Goal: Task Accomplishment & Management: Manage account settings

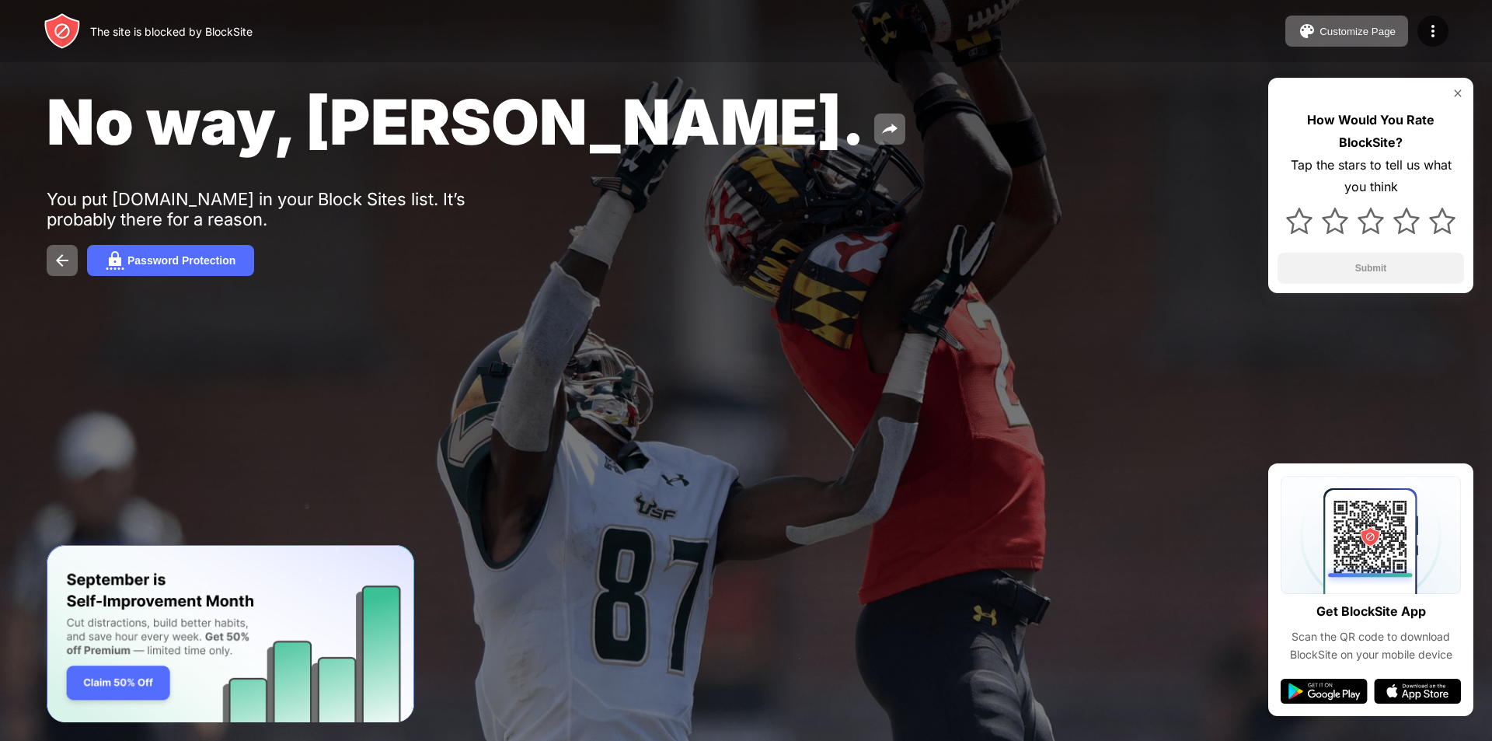
click at [1465, 88] on div "How Would You Rate BlockSite? Tap the stars to tell us what you think Submit" at bounding box center [1371, 185] width 205 height 215
click at [1457, 86] on div "How Would You Rate BlockSite? Tap the stars to tell us what you think Submit" at bounding box center [1371, 185] width 205 height 215
click at [1454, 92] on img at bounding box center [1458, 93] width 12 height 12
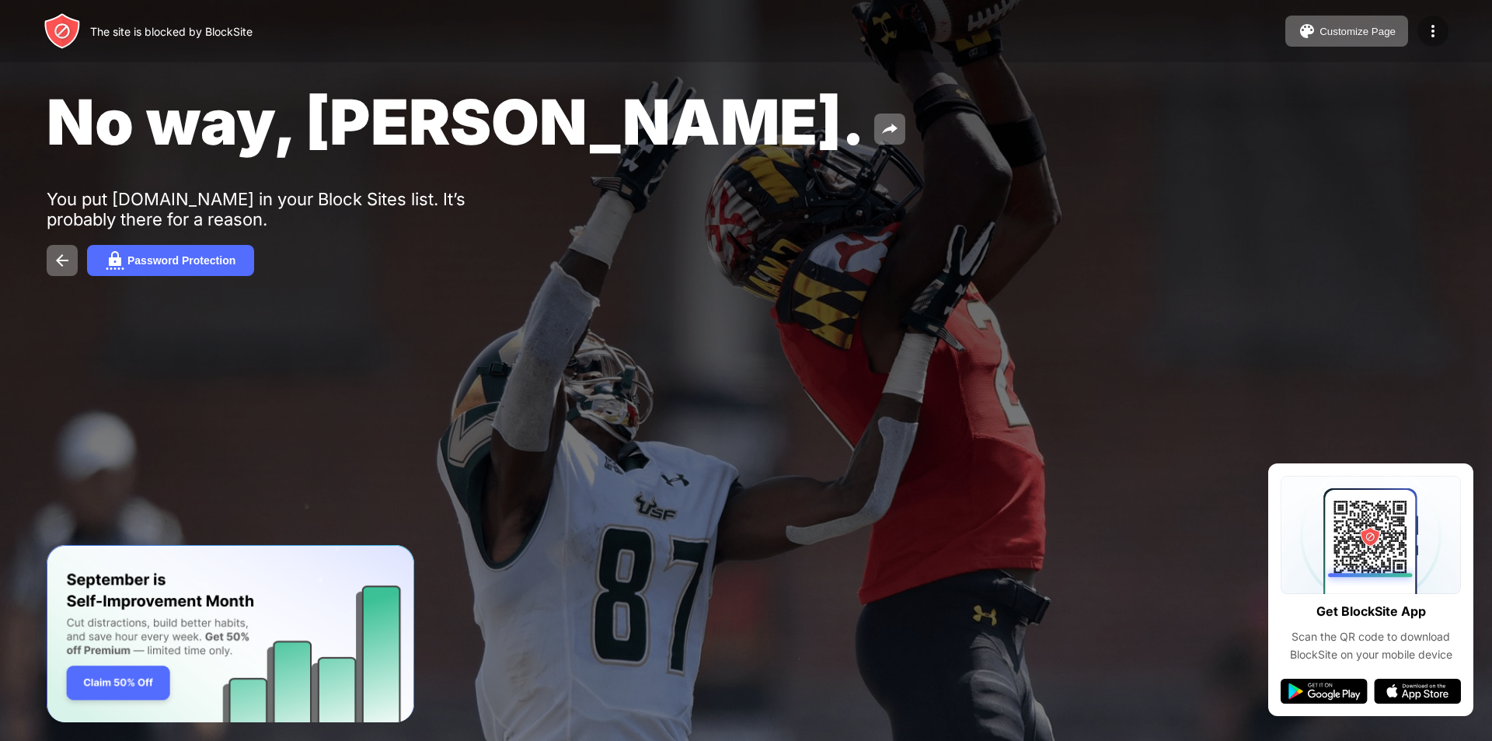
click at [1423, 35] on div at bounding box center [1433, 31] width 31 height 31
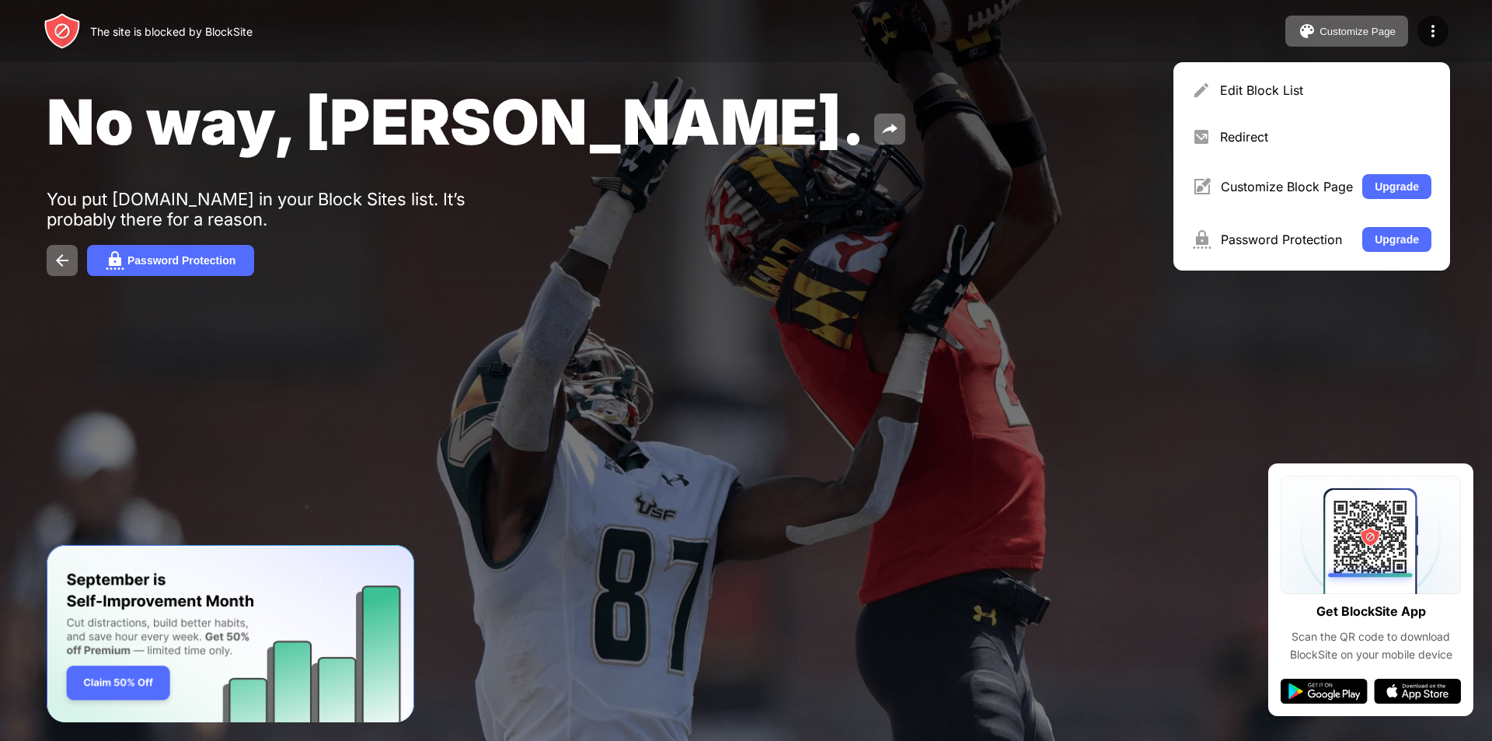
click at [1288, 103] on div "Edit Block List" at bounding box center [1312, 90] width 258 height 37
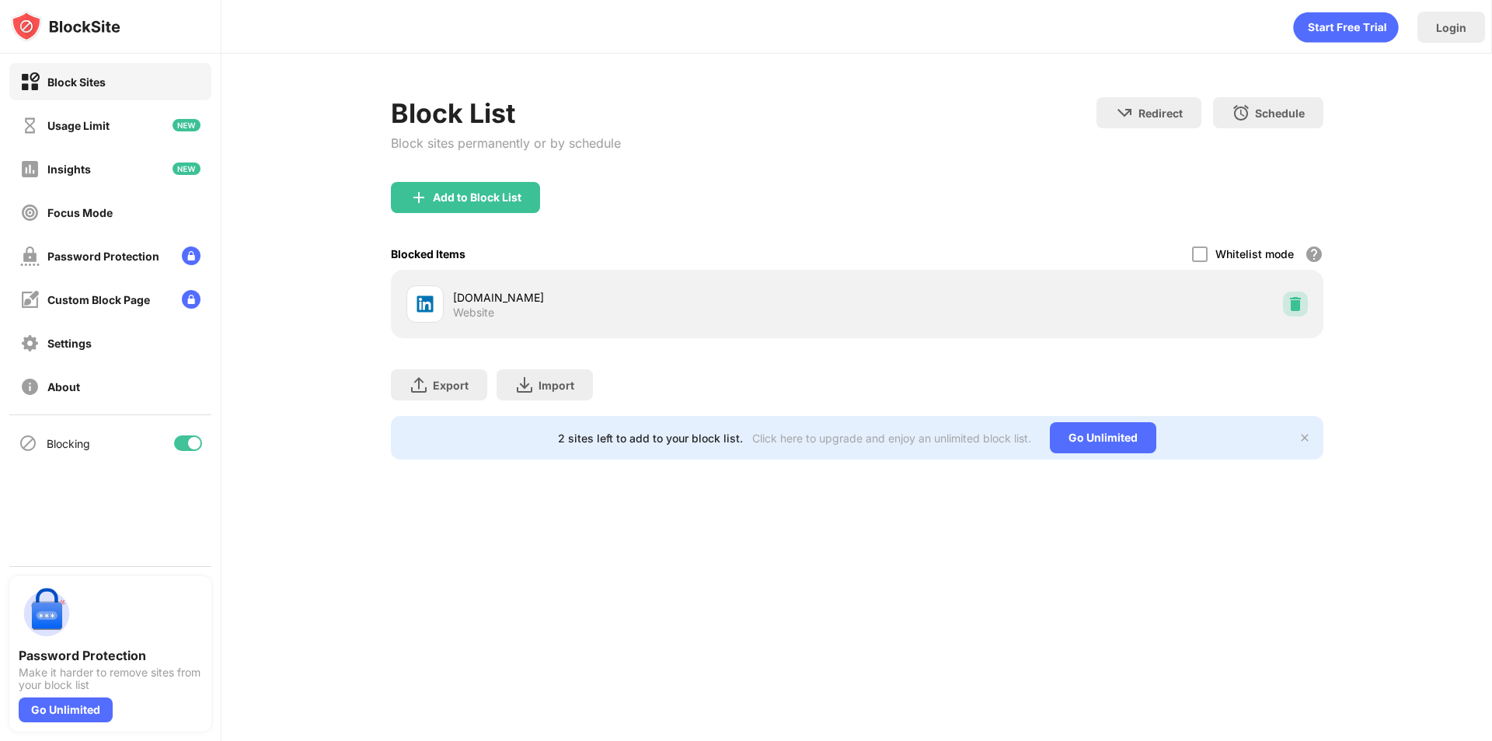
click at [1300, 309] on img at bounding box center [1296, 304] width 16 height 16
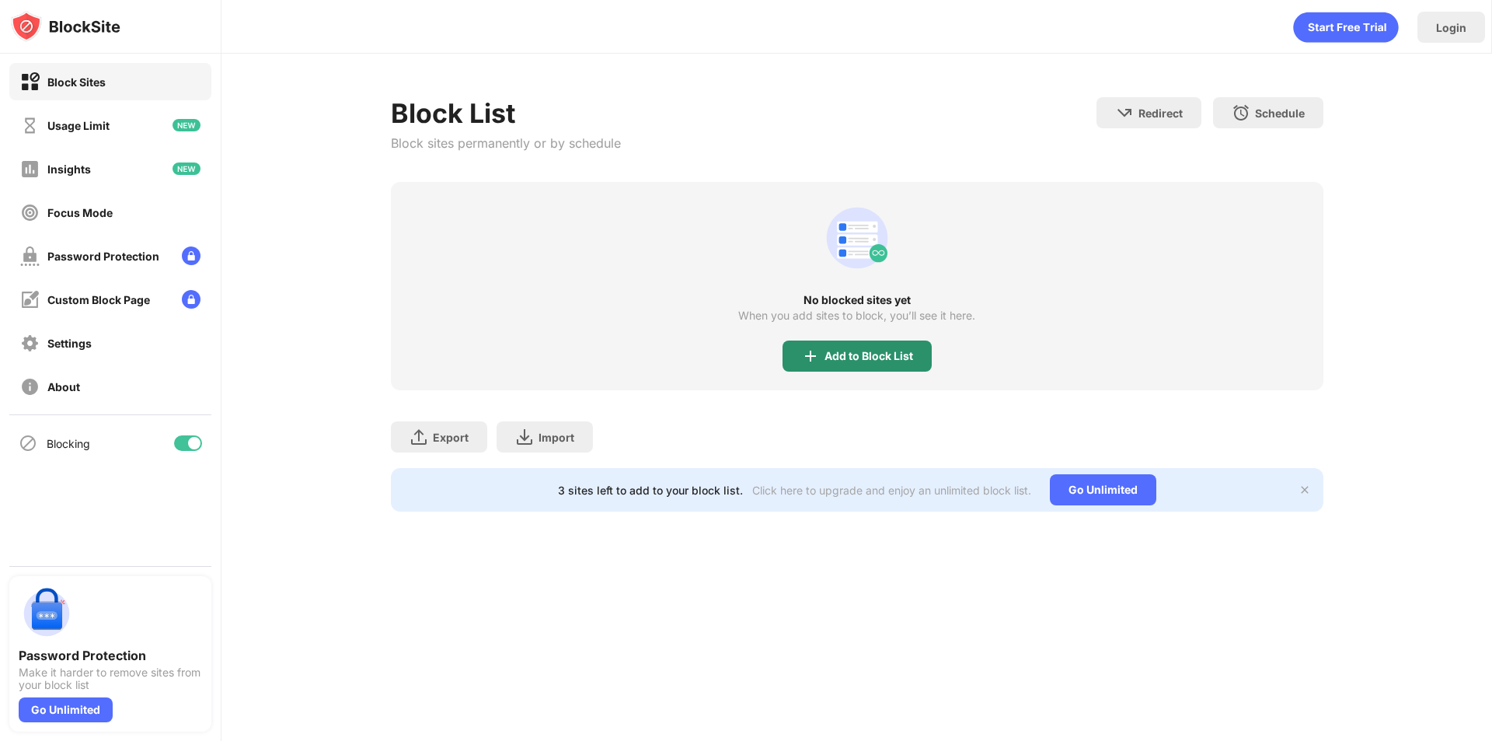
click at [827, 358] on div "Add to Block List" at bounding box center [869, 356] width 89 height 12
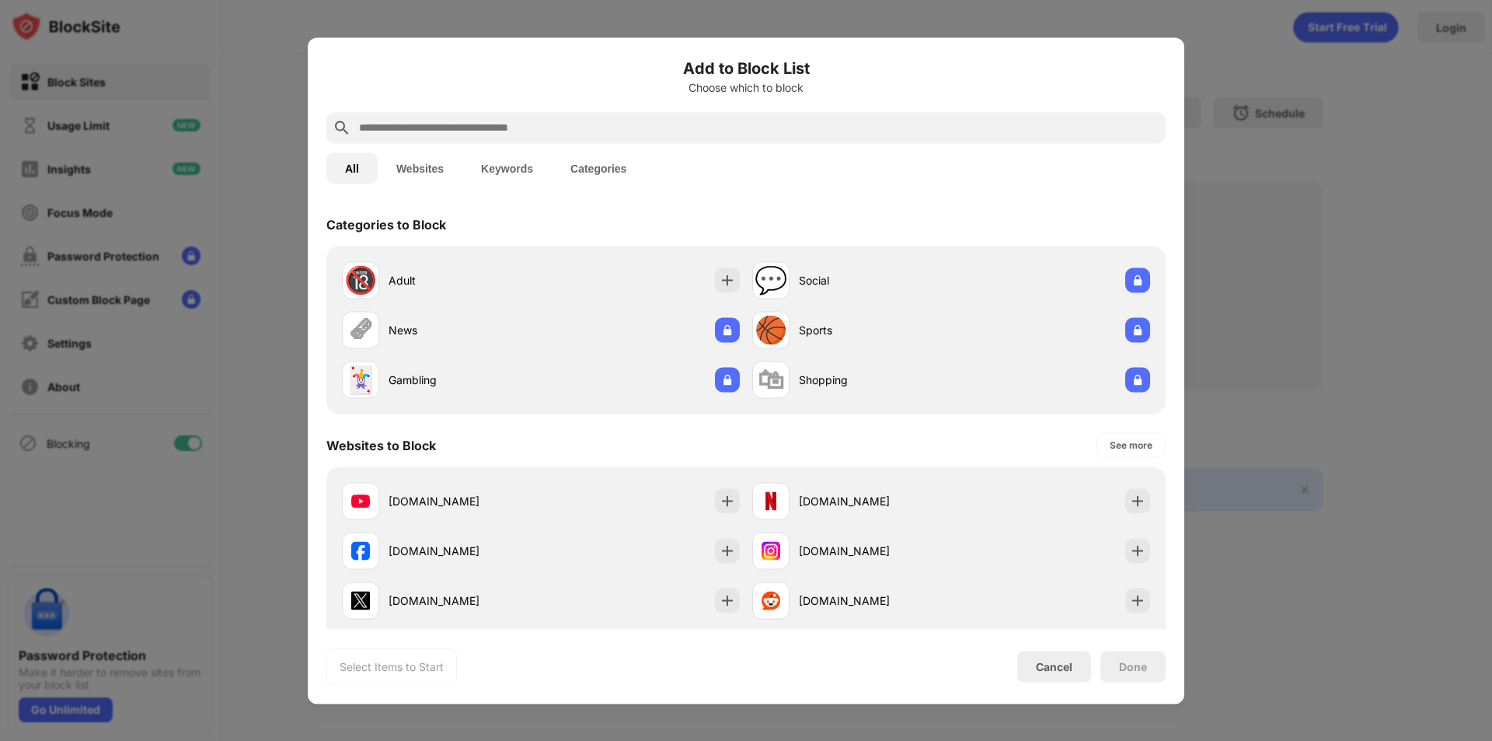
click at [470, 138] on div at bounding box center [745, 127] width 839 height 31
click at [469, 133] on input "text" at bounding box center [759, 127] width 802 height 19
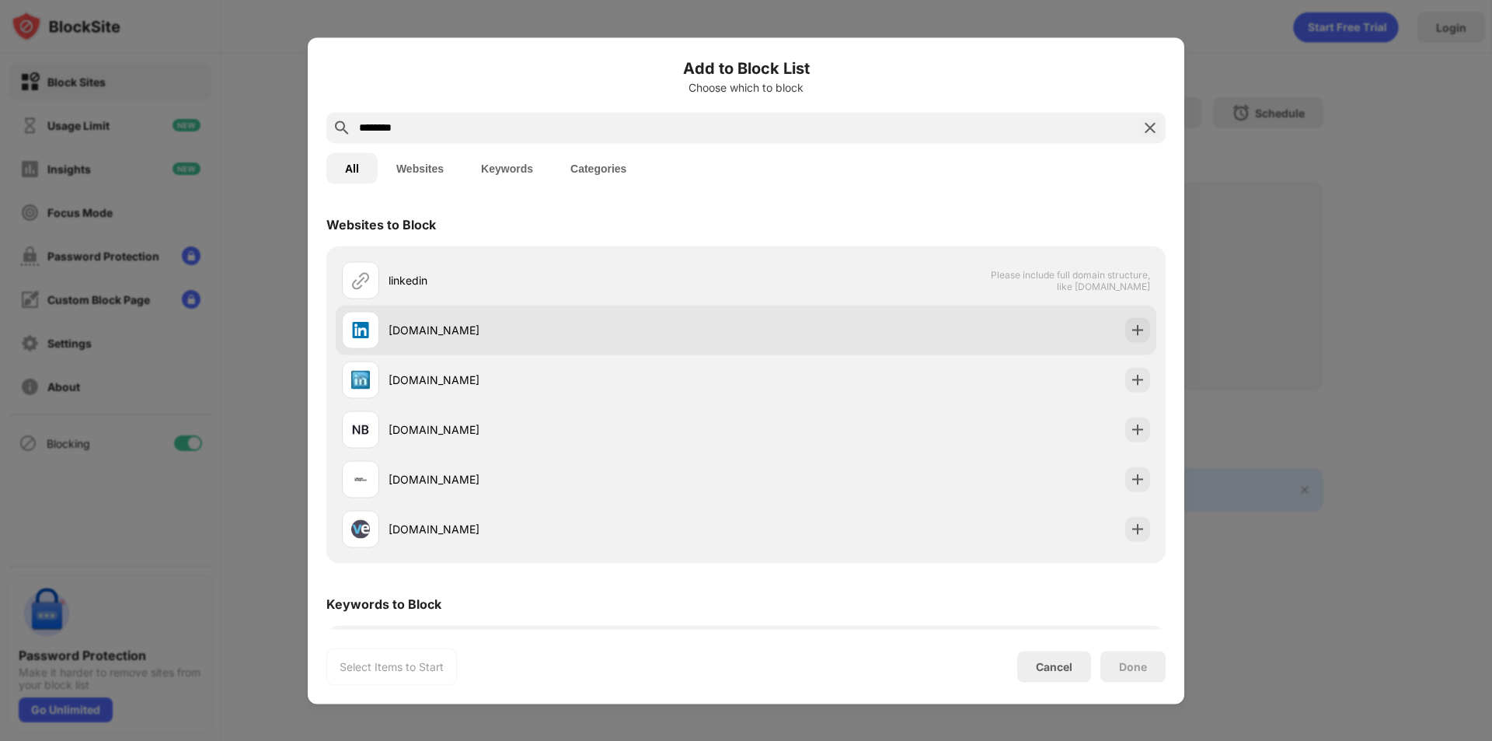
type input "********"
click at [1116, 319] on div "[DOMAIN_NAME]" at bounding box center [746, 330] width 821 height 50
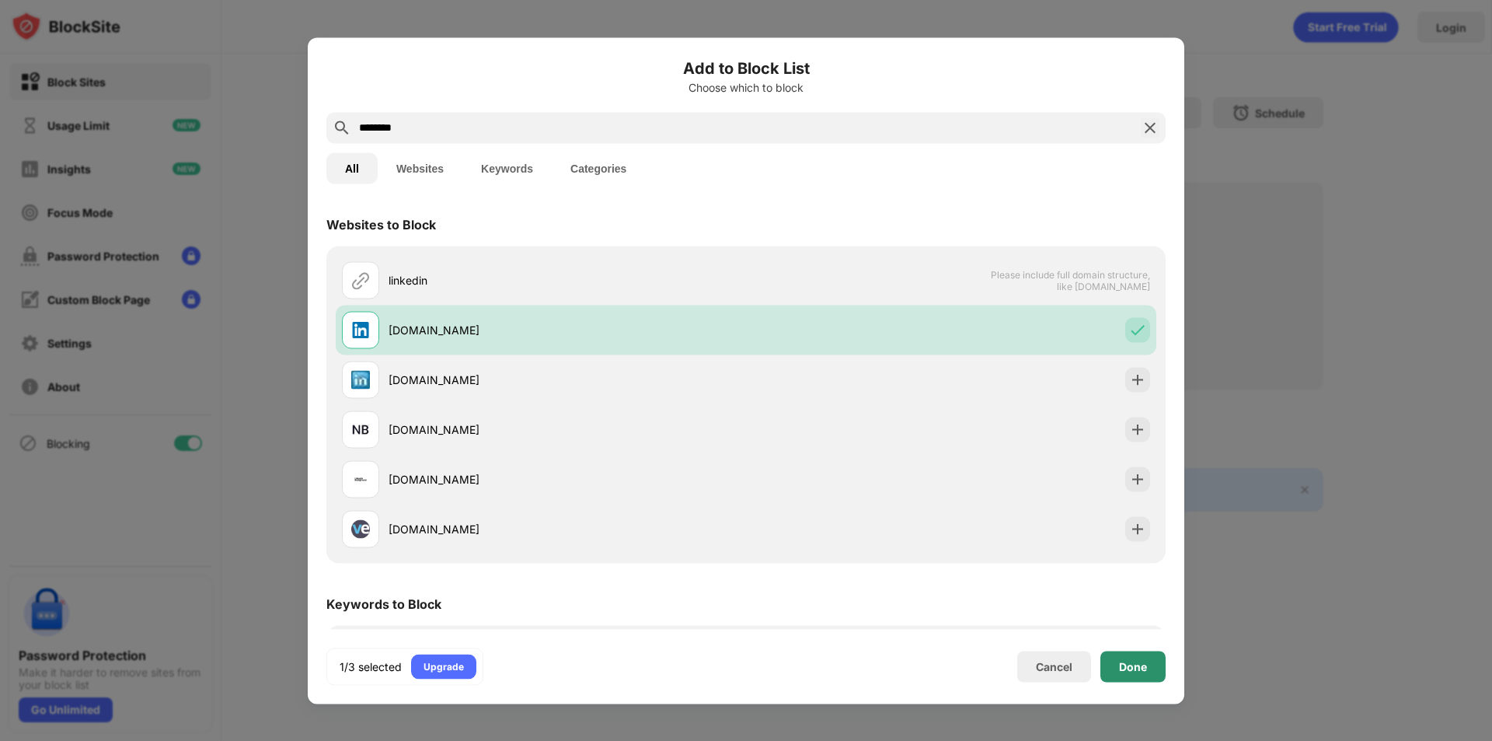
click at [1140, 664] on div "Done" at bounding box center [1133, 666] width 28 height 12
